Goal: Transaction & Acquisition: Purchase product/service

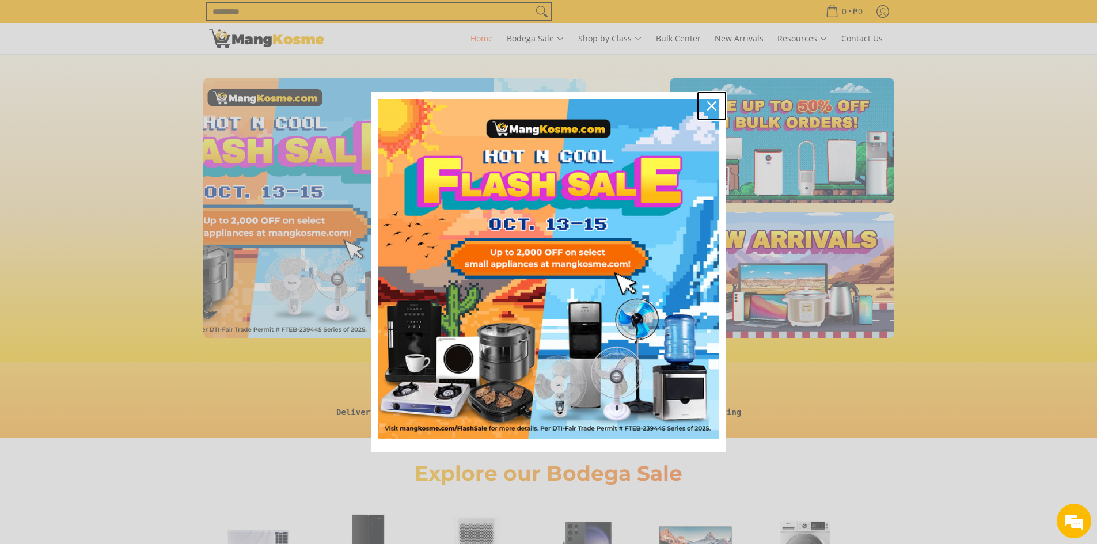
click at [710, 107] on icon "close icon" at bounding box center [711, 105] width 9 height 9
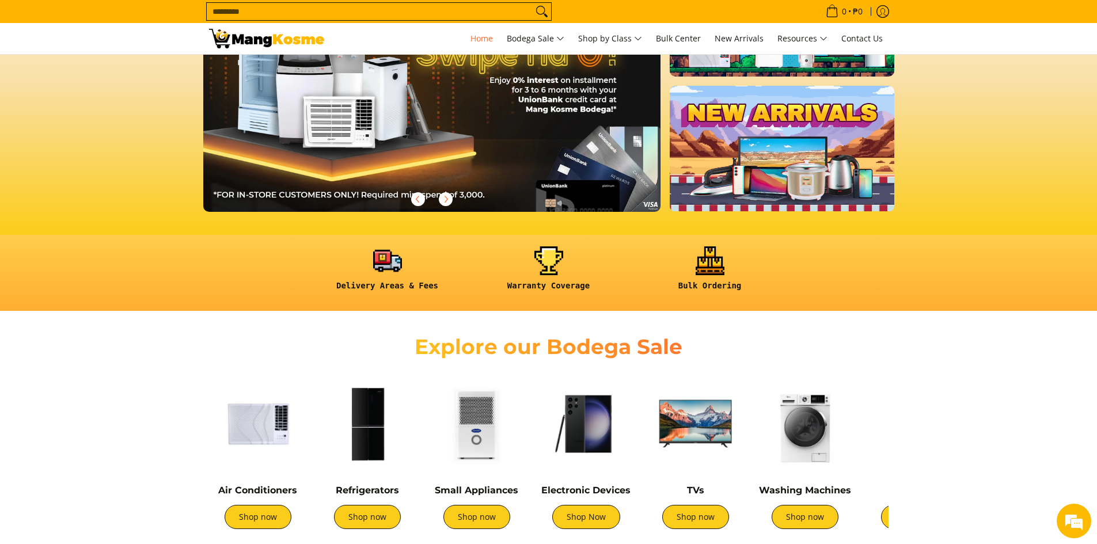
scroll to position [173, 0]
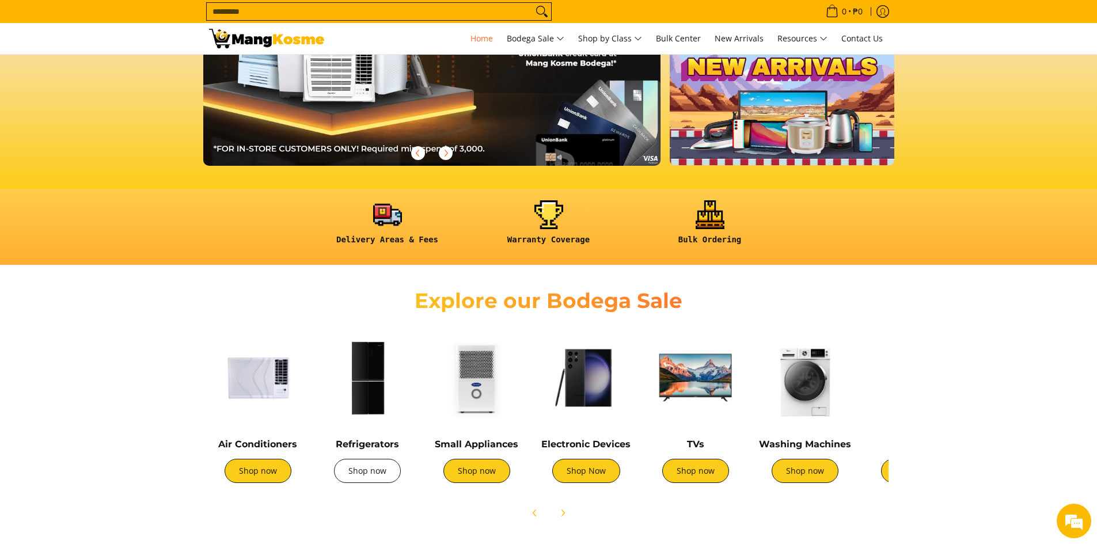
click at [359, 468] on link "Shop now" at bounding box center [367, 471] width 67 height 24
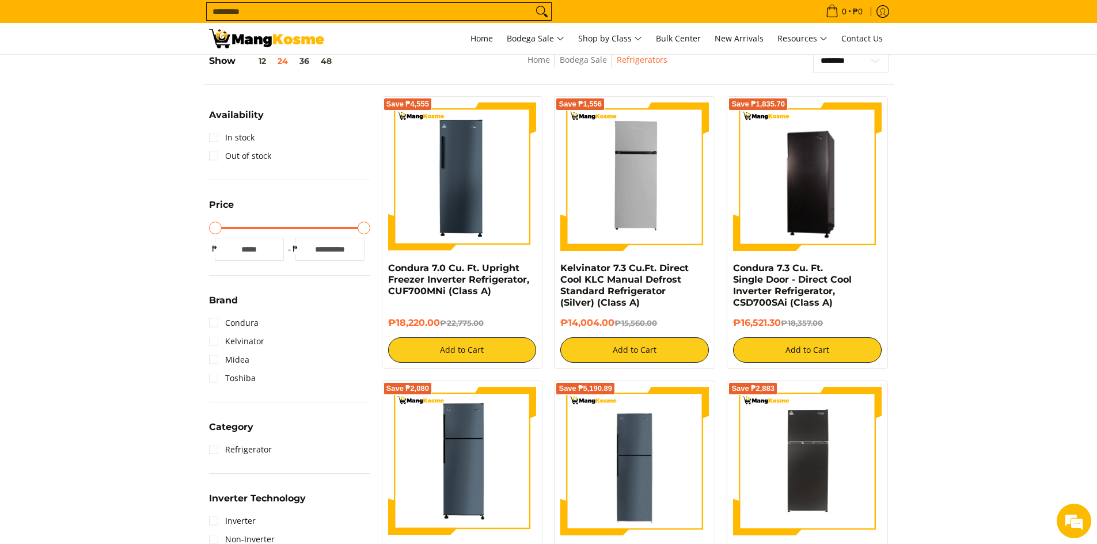
scroll to position [230, 0]
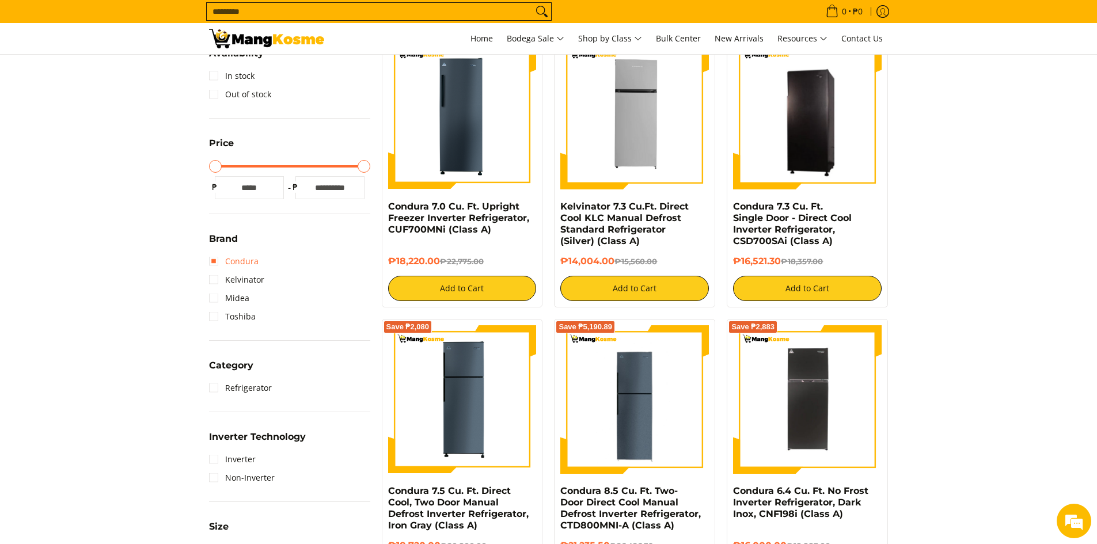
click at [216, 260] on link "Condura" at bounding box center [234, 261] width 50 height 18
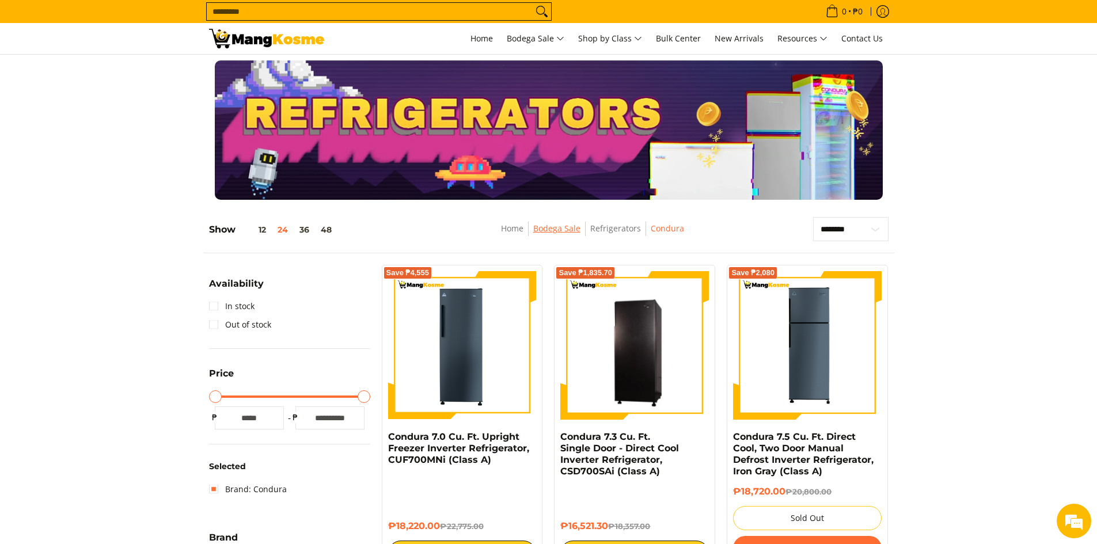
click at [551, 224] on link "Bodega Sale" at bounding box center [556, 228] width 47 height 11
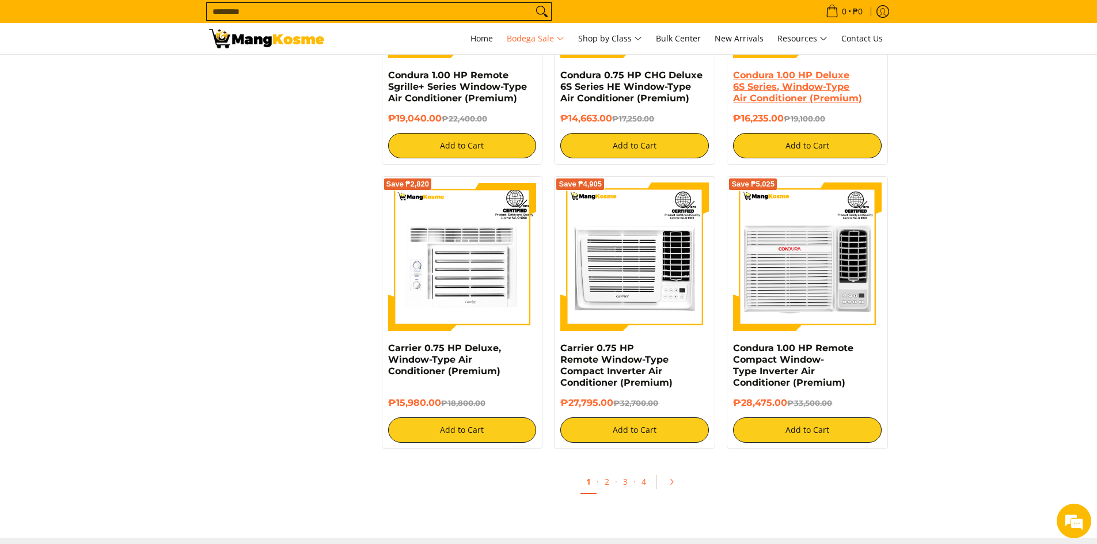
scroll to position [2477, 0]
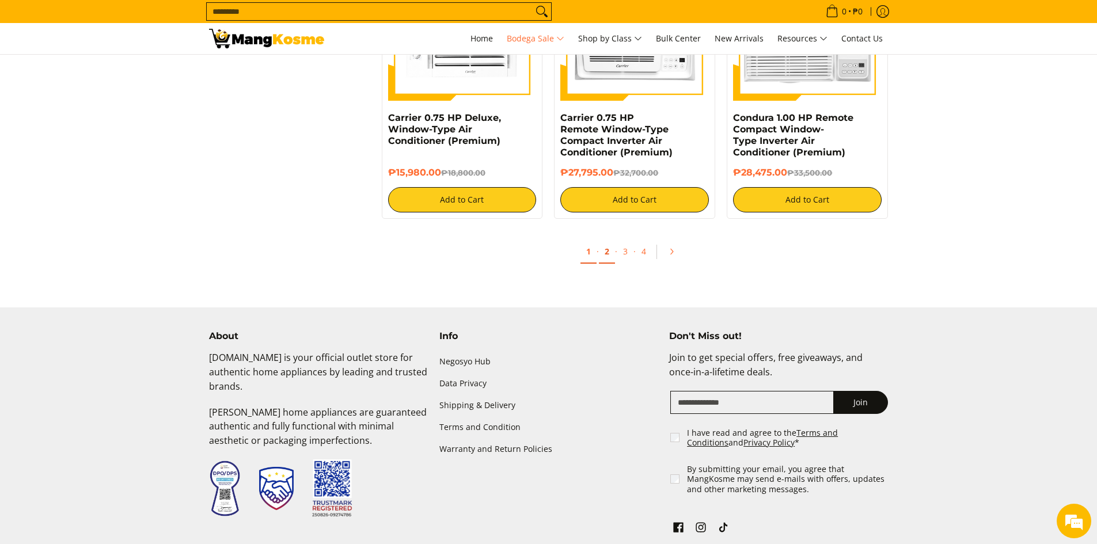
click at [604, 252] on link "2" at bounding box center [607, 252] width 16 height 24
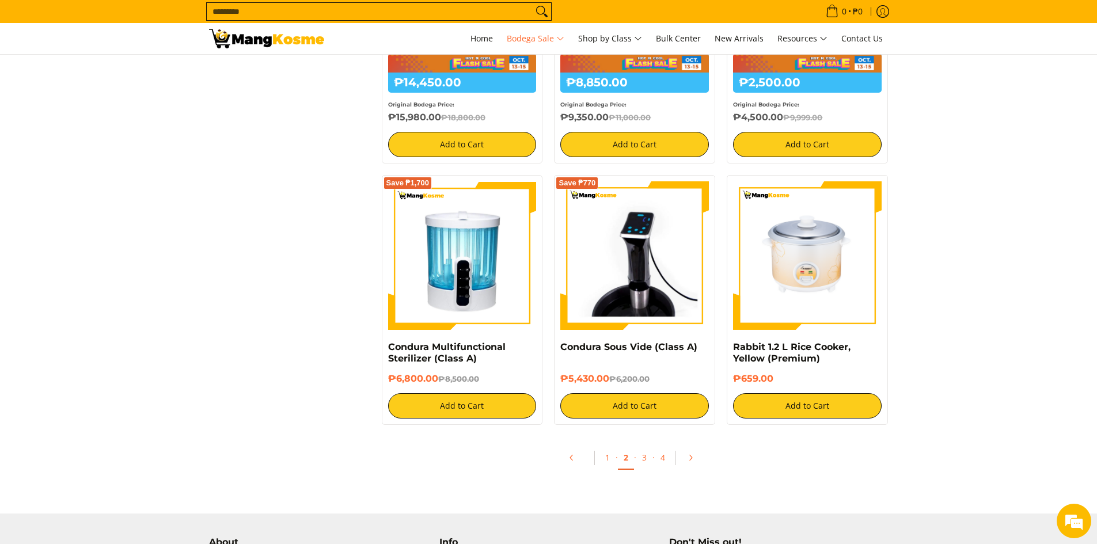
scroll to position [2304, 0]
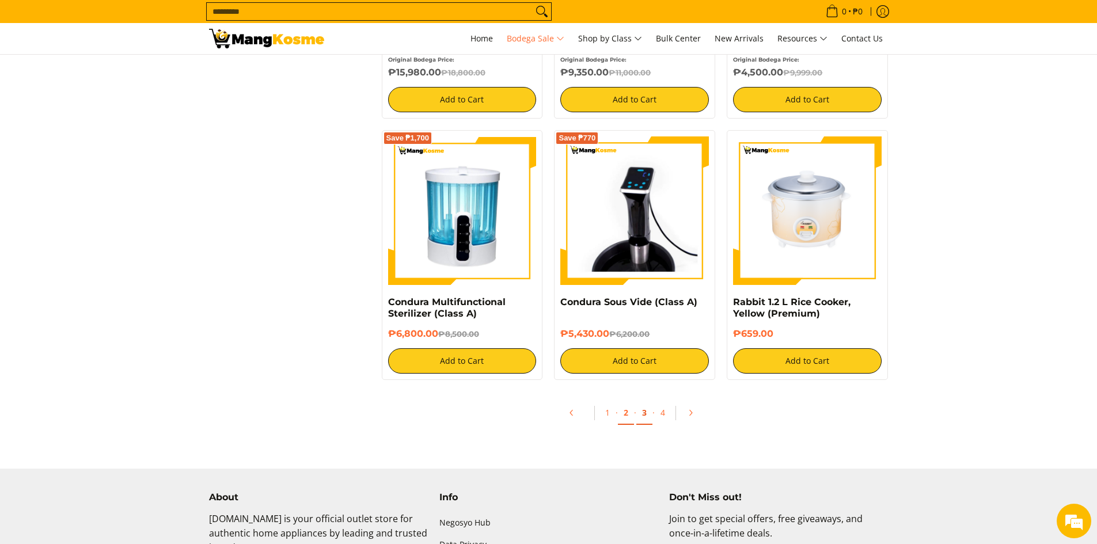
click at [641, 411] on link "3" at bounding box center [645, 413] width 16 height 24
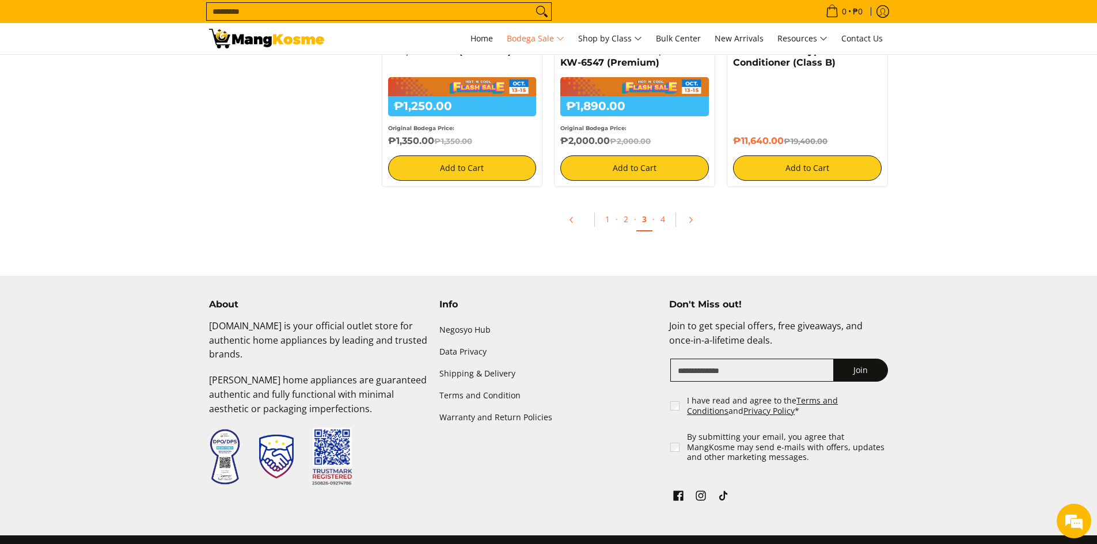
scroll to position [2645, 0]
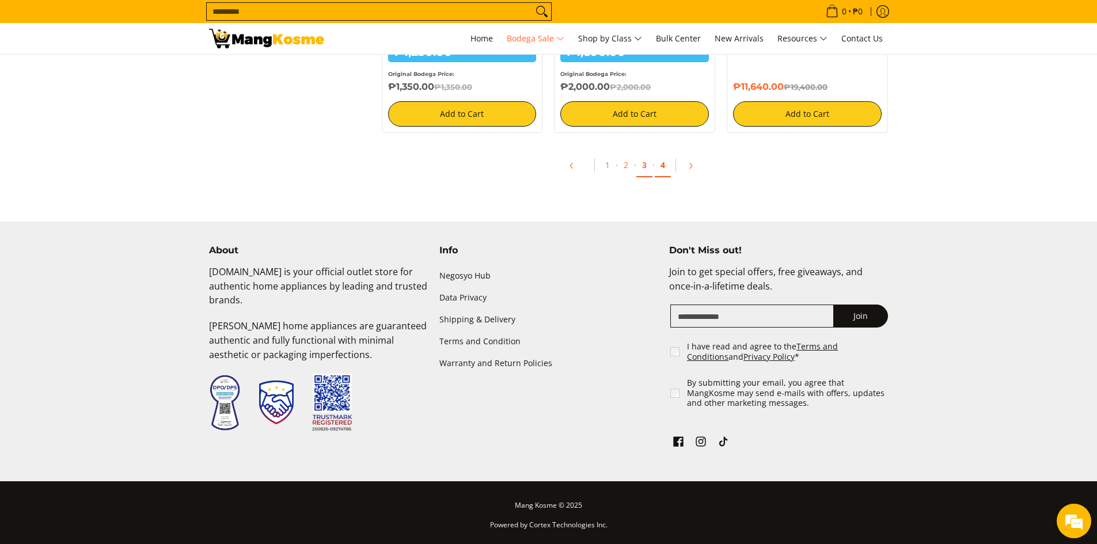
click at [669, 168] on link "4" at bounding box center [663, 166] width 16 height 24
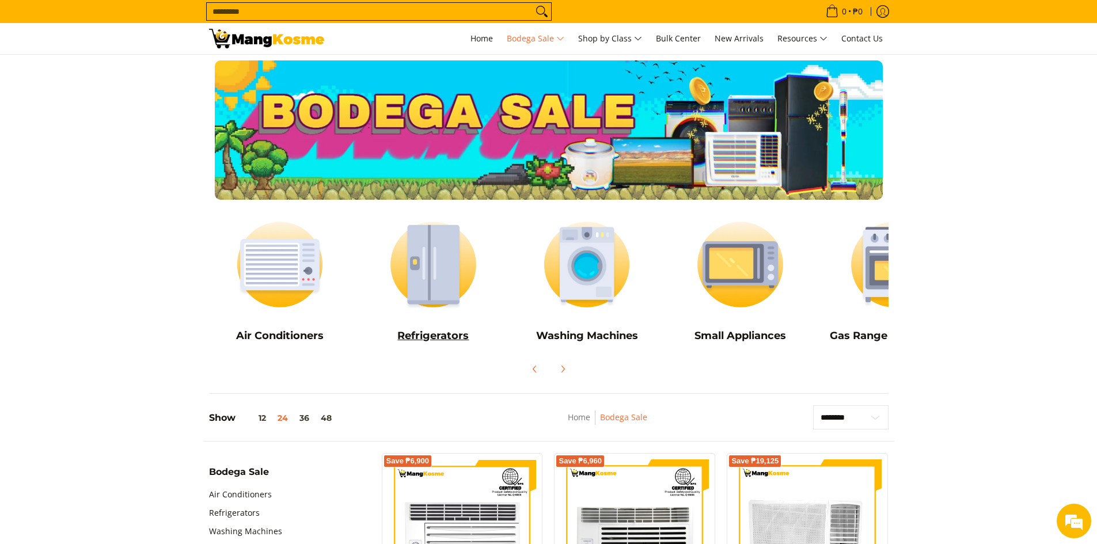
click at [438, 262] on img at bounding box center [433, 264] width 142 height 107
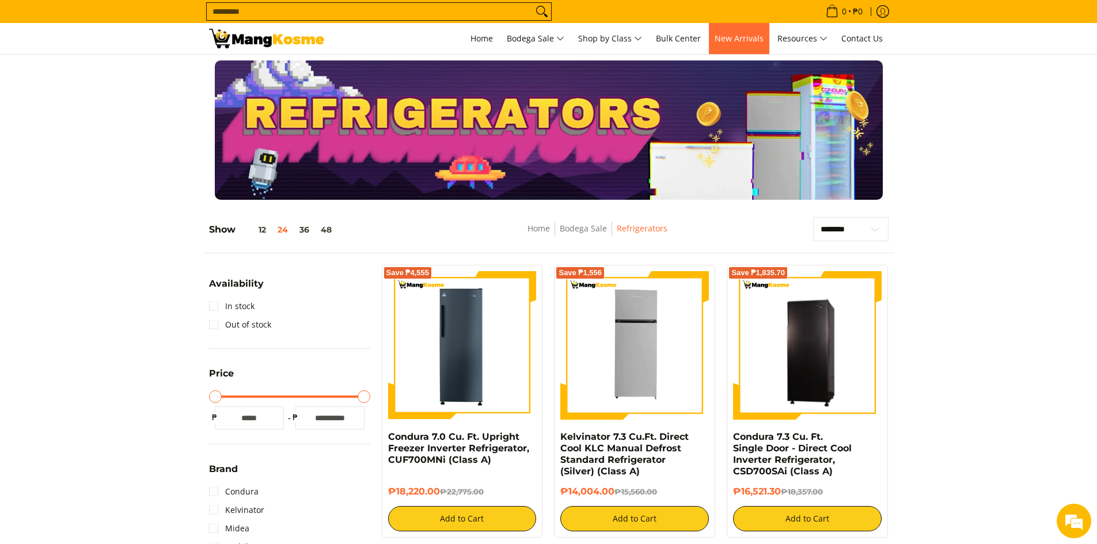
click at [734, 40] on span "New Arrivals" at bounding box center [739, 38] width 49 height 11
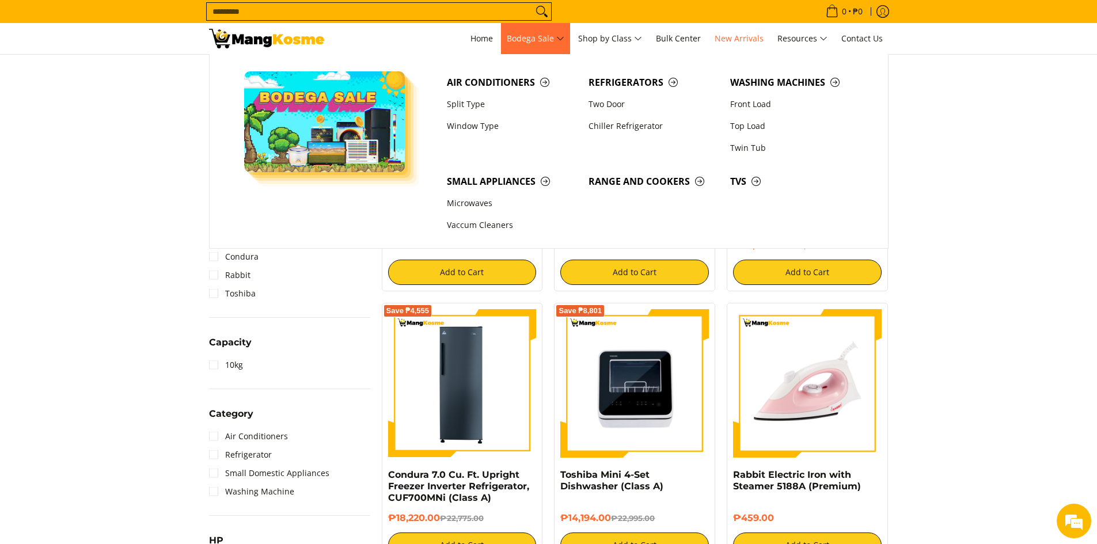
scroll to position [230, 0]
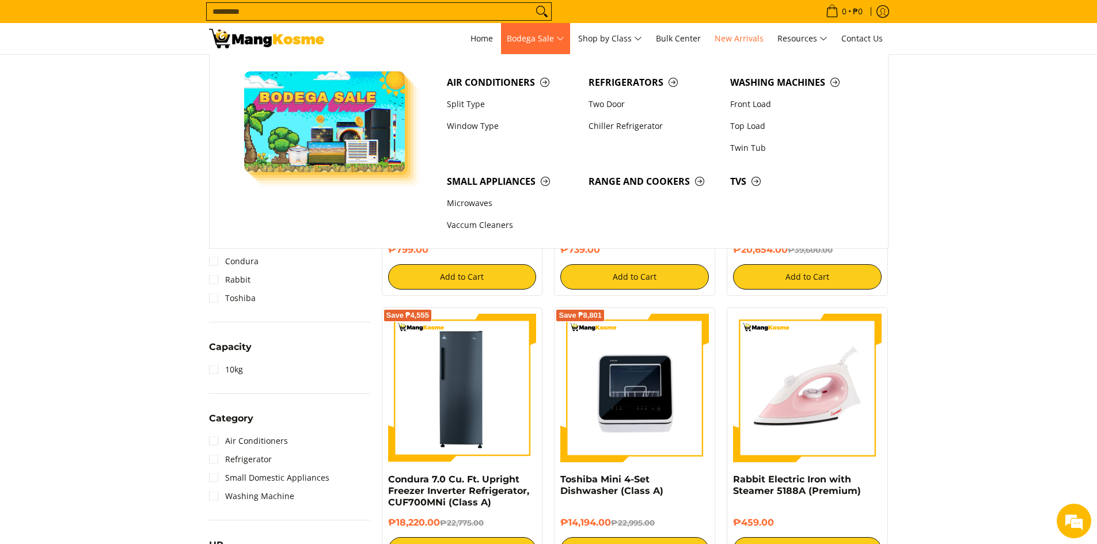
click at [535, 34] on span "Bodega Sale" at bounding box center [536, 39] width 58 height 14
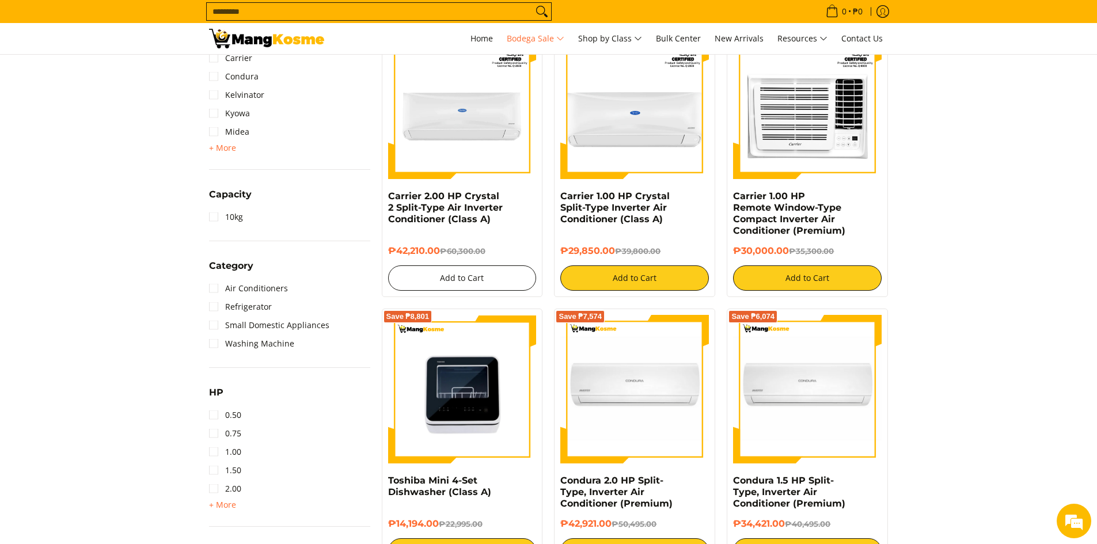
scroll to position [806, 0]
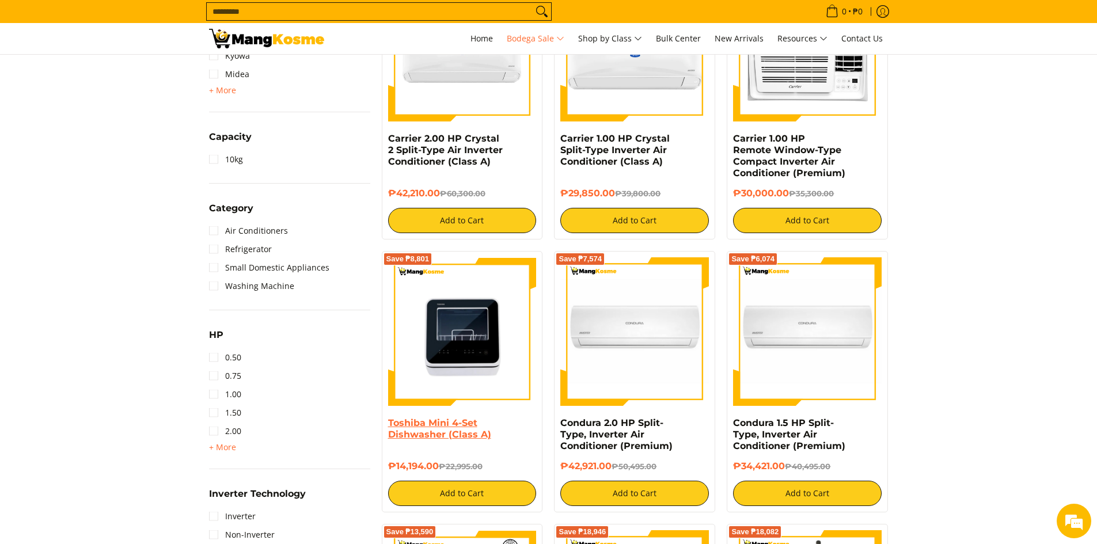
click at [449, 431] on link "Toshiba Mini 4-Set Dishwasher (Class A)" at bounding box center [439, 429] width 103 height 22
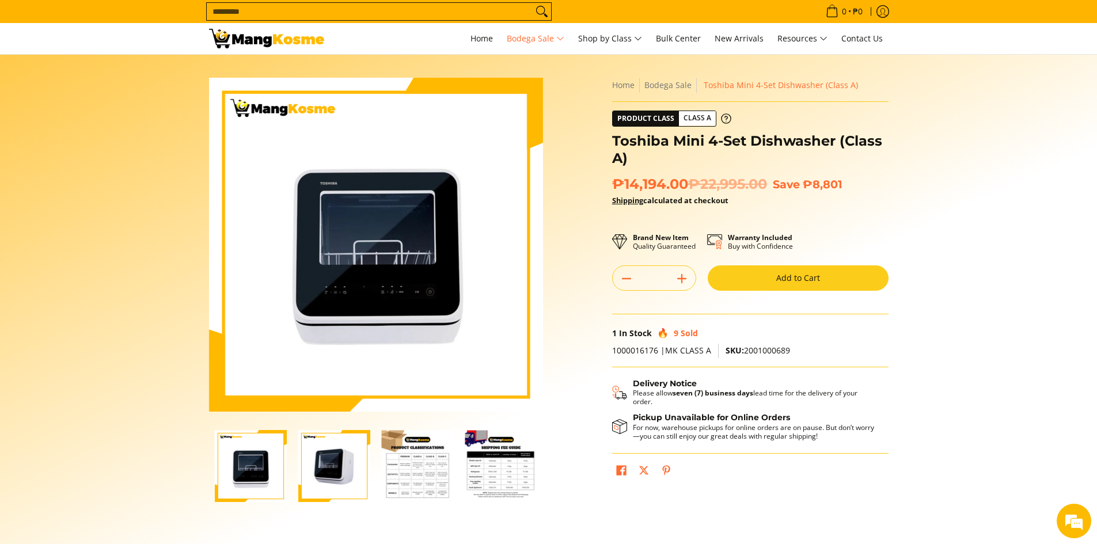
click at [343, 449] on img "Toshiba Mini 4-Set Dishwasher (Class A)-2" at bounding box center [334, 466] width 72 height 72
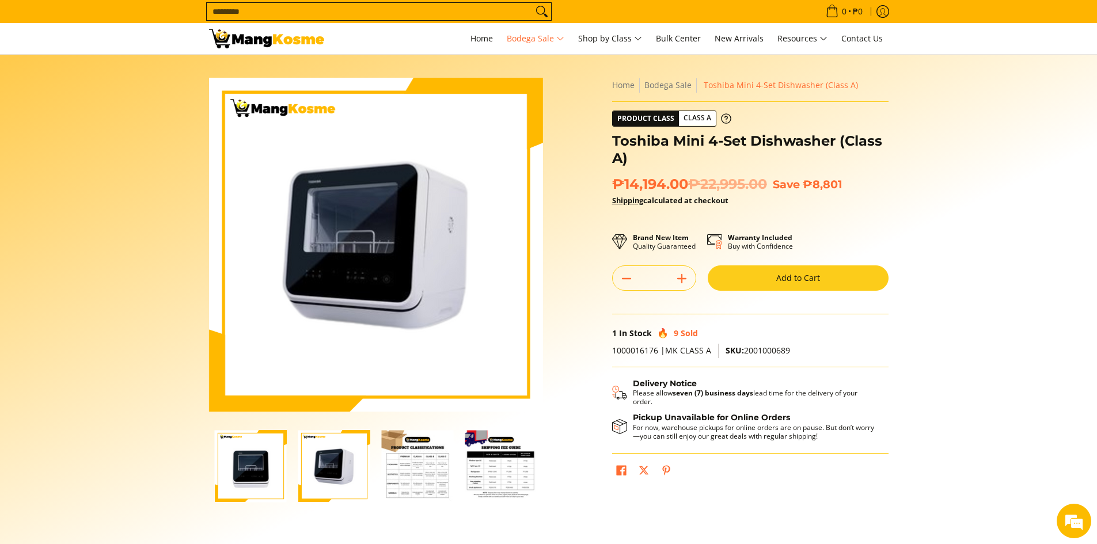
click at [264, 448] on img "Toshiba Mini 4-Set Dishwasher (Class A)-1" at bounding box center [251, 466] width 72 height 72
